Goal: Task Accomplishment & Management: Complete application form

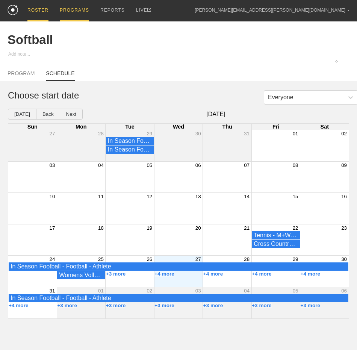
click at [35, 11] on div "ROSTER" at bounding box center [37, 10] width 21 height 21
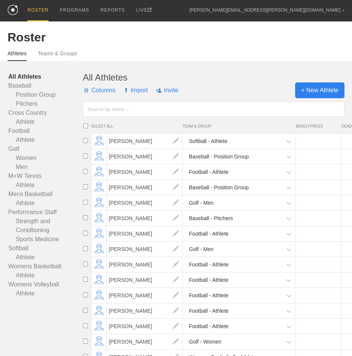
click at [328, 93] on span "+ New Athlete" at bounding box center [319, 90] width 49 height 16
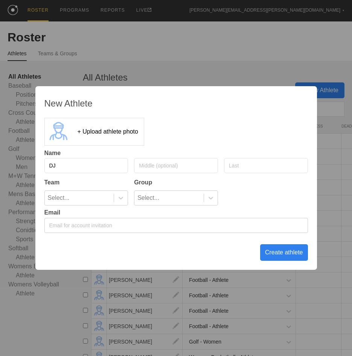
type input "DJ"
type input "[PERSON_NAME]"
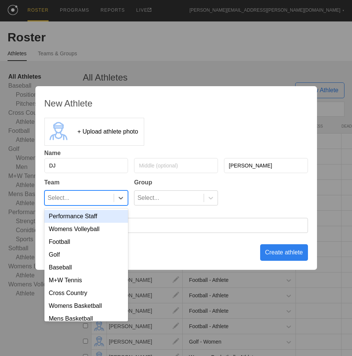
drag, startPoint x: 112, startPoint y: 199, endPoint x: 113, endPoint y: 203, distance: 3.9
click at [111, 200] on div "Select..." at bounding box center [79, 198] width 69 height 14
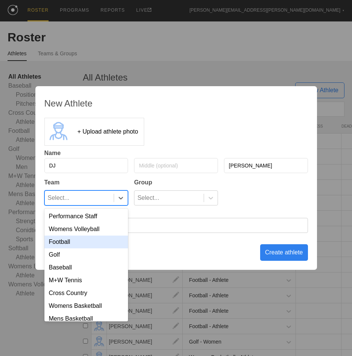
click at [67, 241] on div "Football" at bounding box center [86, 241] width 84 height 13
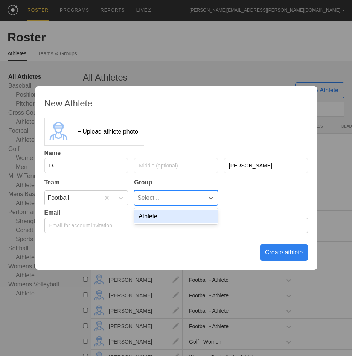
click at [173, 203] on div "Select..." at bounding box center [168, 198] width 69 height 14
click at [173, 219] on div "Athlete" at bounding box center [176, 216] width 84 height 13
click at [279, 250] on div "Create athlete" at bounding box center [284, 252] width 48 height 17
